Goal: Task Accomplishment & Management: Use online tool/utility

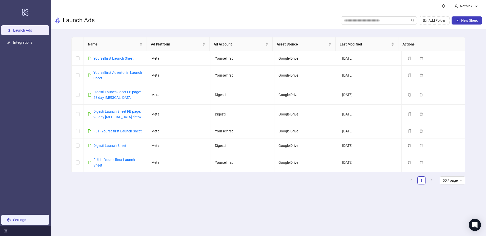
click at [13, 218] on link "Settings" at bounding box center [19, 220] width 13 height 4
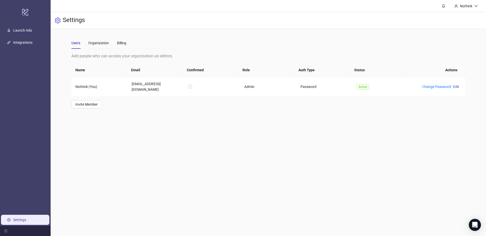
click at [134, 48] on div "Users Organization Billing" at bounding box center [268, 43] width 394 height 12
click at [122, 43] on div "Billing" at bounding box center [121, 43] width 9 height 6
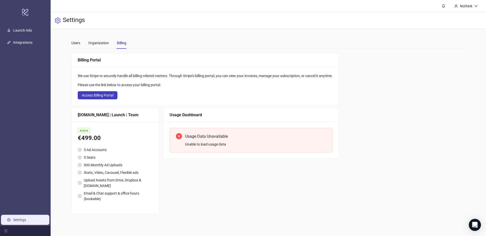
click at [212, 139] on div "Usage Data Unavailable" at bounding box center [255, 136] width 141 height 6
click at [200, 146] on div "Unable to load usage data" at bounding box center [255, 145] width 141 height 6
drag, startPoint x: 169, startPoint y: 127, endPoint x: 182, endPoint y: 115, distance: 17.7
click at [169, 127] on div "Usage Data Unavailable Unable to load usage data" at bounding box center [251, 140] width 175 height 37
click at [27, 29] on link "Launch Ads" at bounding box center [22, 30] width 19 height 4
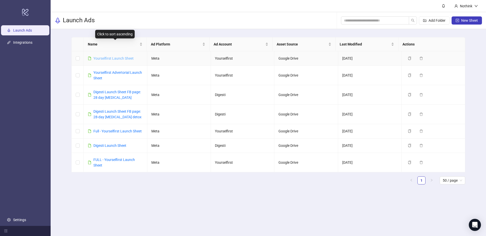
click at [108, 58] on link "Yourselfirst Launch Sheet" at bounding box center [113, 58] width 40 height 4
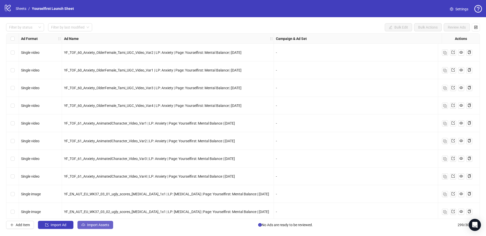
click at [101, 224] on span "Import Assets" at bounding box center [98, 225] width 22 height 4
